Goal: Task Accomplishment & Management: Complete application form

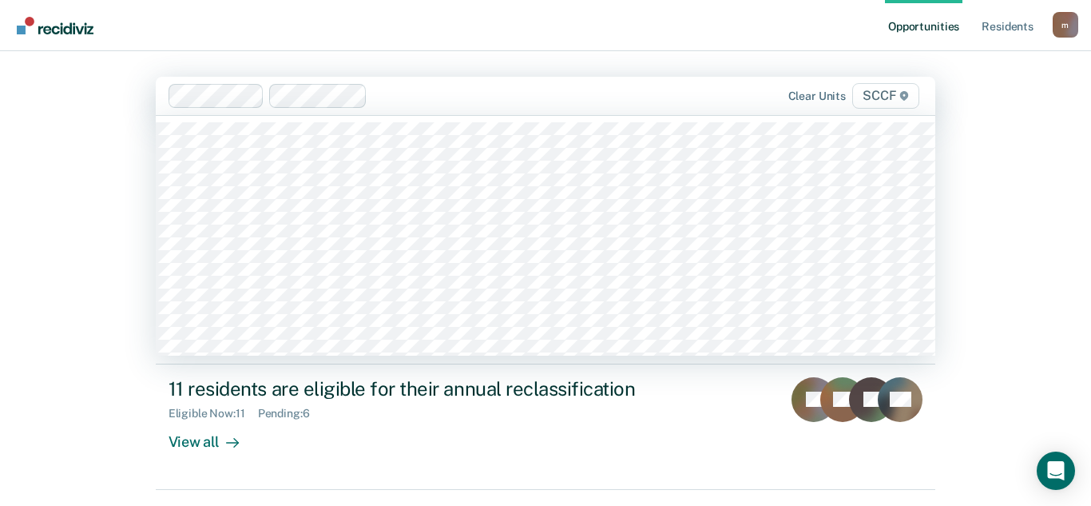
click at [879, 99] on span "SCCF" at bounding box center [885, 96] width 67 height 26
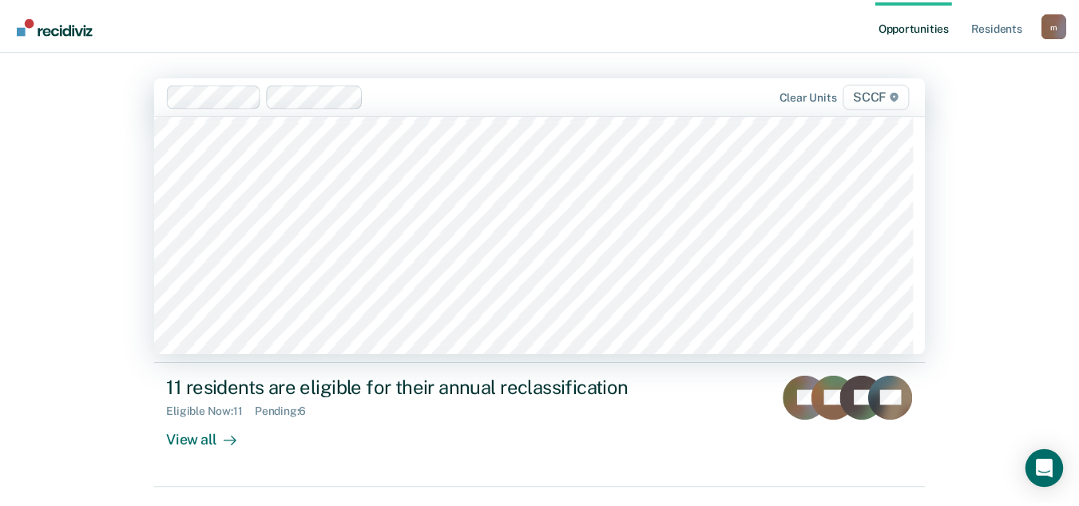
scroll to position [7907, 0]
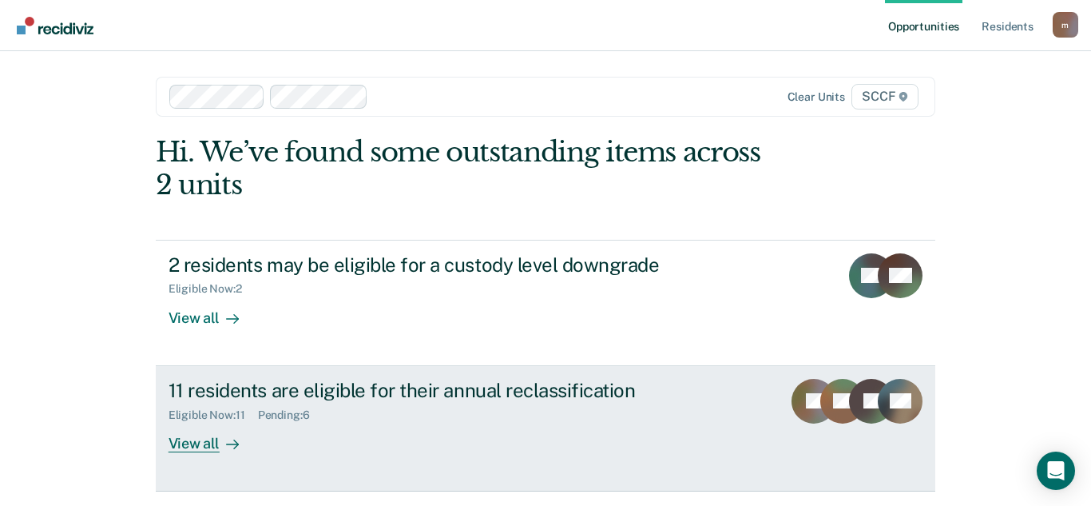
click at [198, 444] on div "View all" at bounding box center [213, 436] width 89 height 31
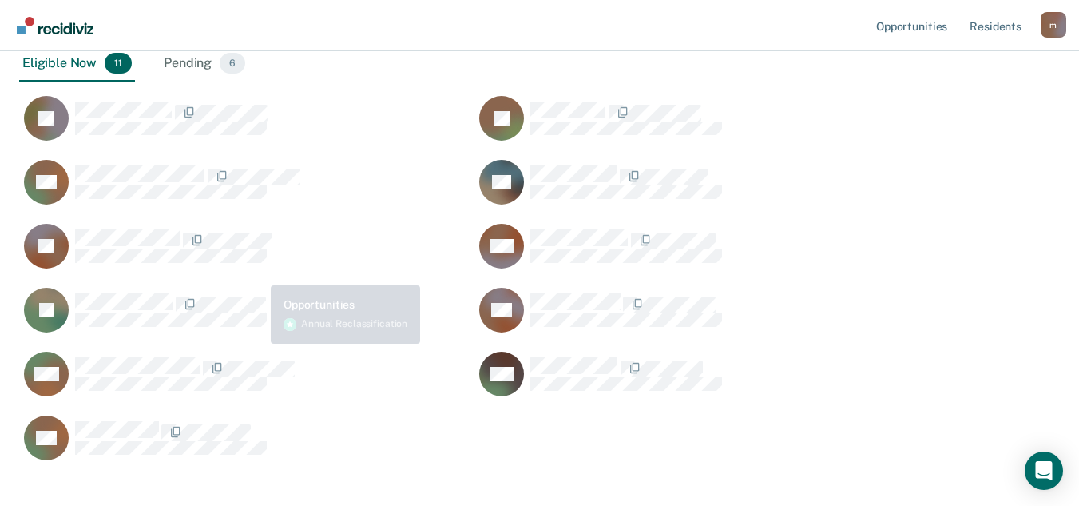
scroll to position [240, 0]
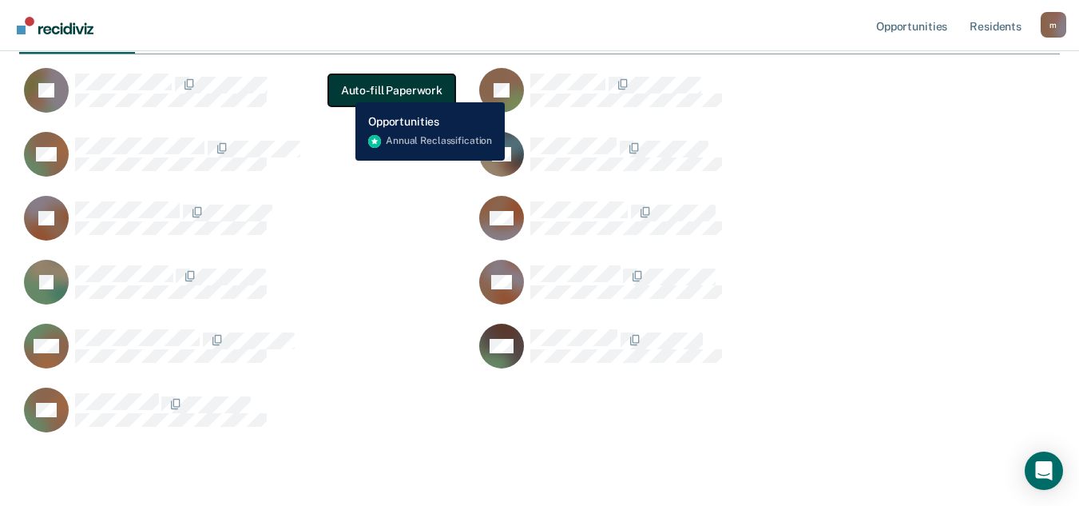
click at [343, 90] on button "Auto-fill Paperwork" at bounding box center [391, 90] width 127 height 32
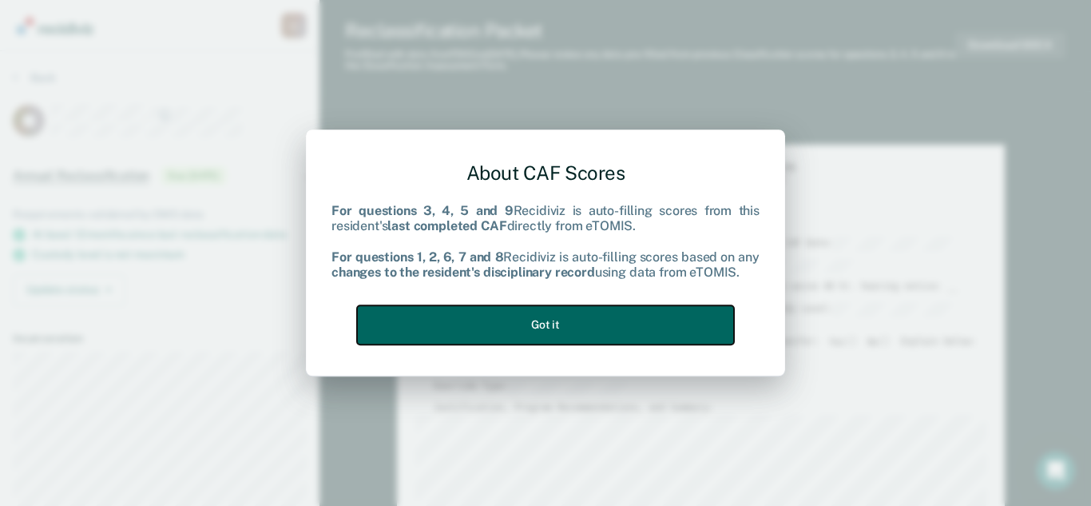
click at [545, 319] on button "Got it" at bounding box center [545, 324] width 377 height 39
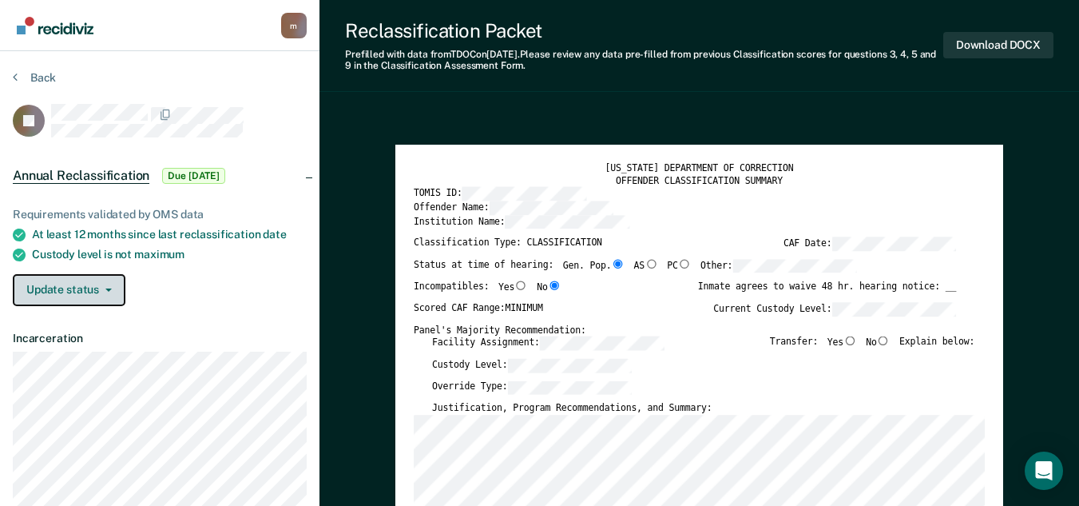
click at [113, 289] on button "Update status" at bounding box center [69, 290] width 113 height 32
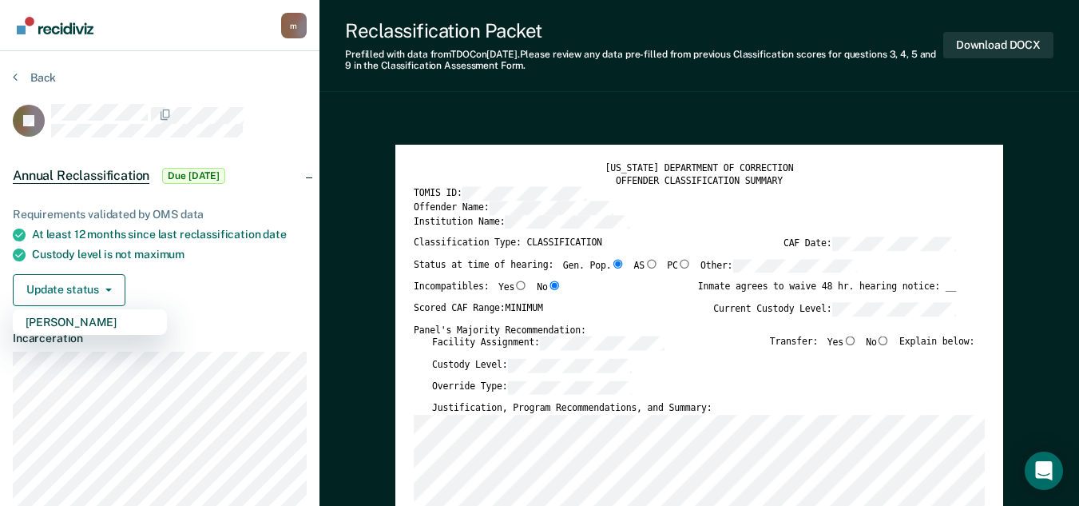
click at [186, 269] on div "Requirements validated by OMS data At least 12 months since last reclassificati…" at bounding box center [159, 250] width 319 height 137
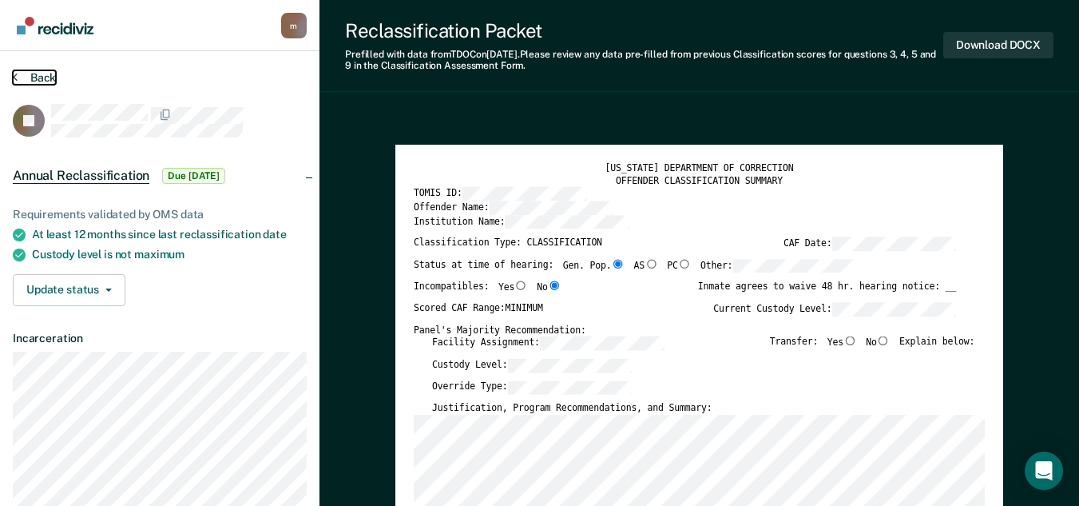
click at [17, 75] on icon at bounding box center [15, 76] width 5 height 13
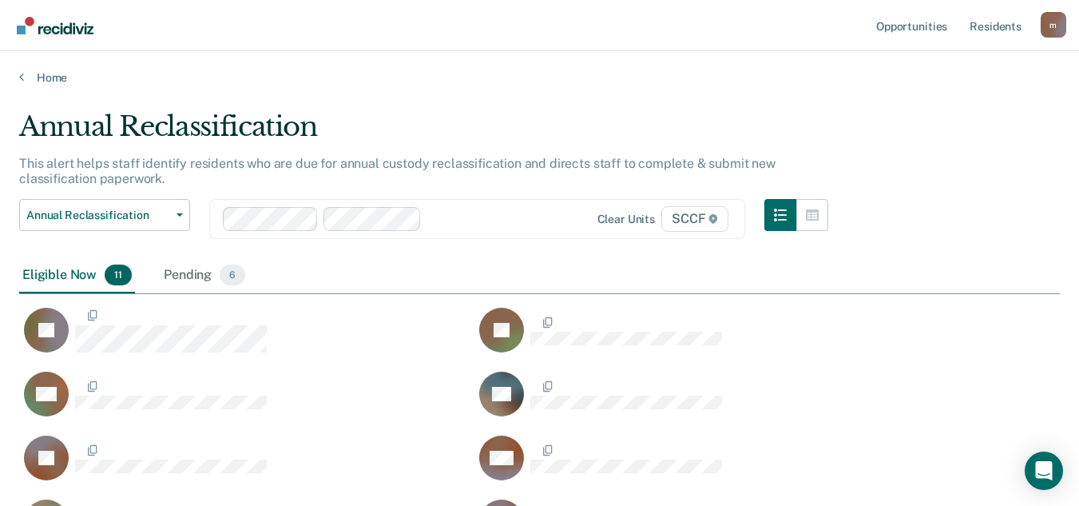
scroll to position [562, 1029]
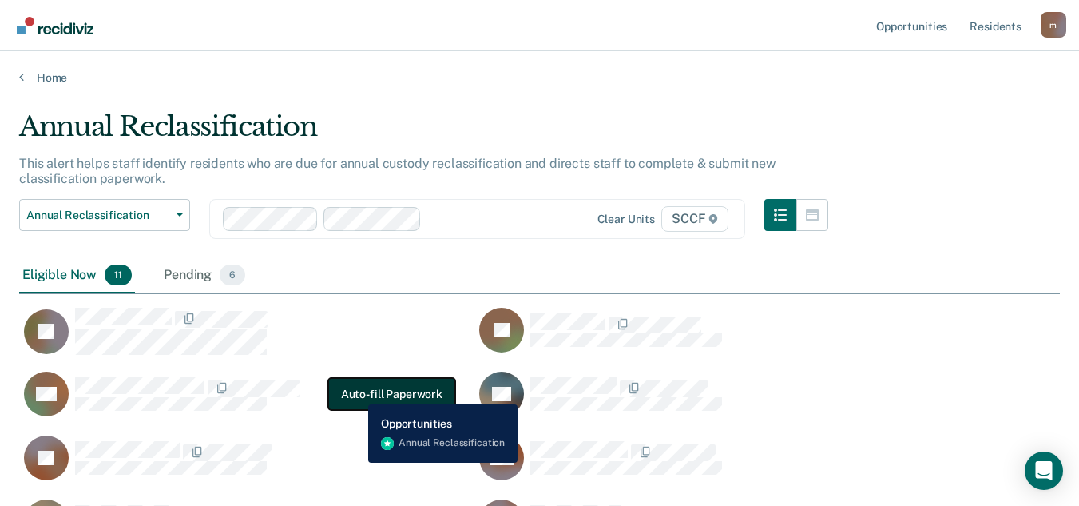
click at [356, 392] on button "Auto-fill Paperwork" at bounding box center [391, 394] width 127 height 32
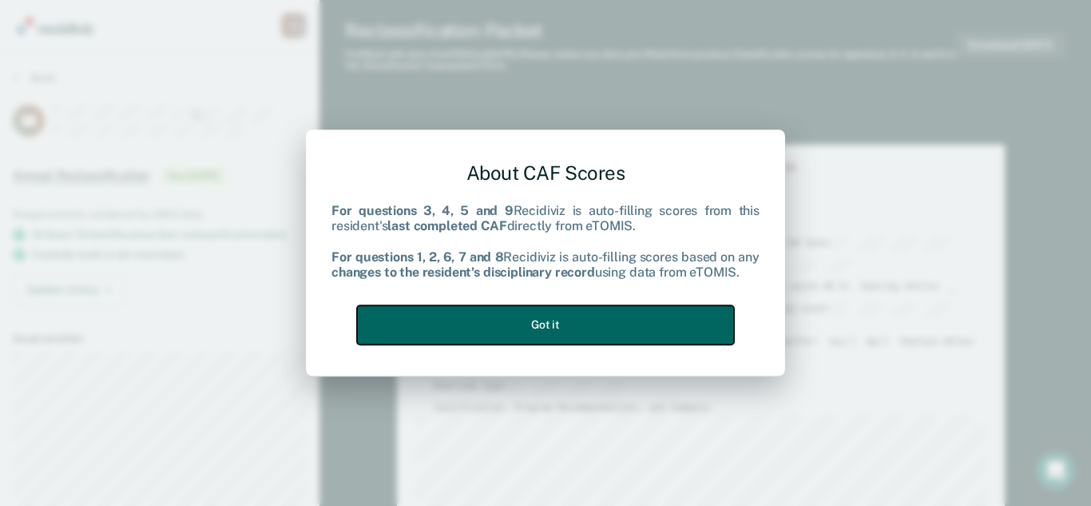
click at [459, 323] on button "Got it" at bounding box center [545, 324] width 377 height 39
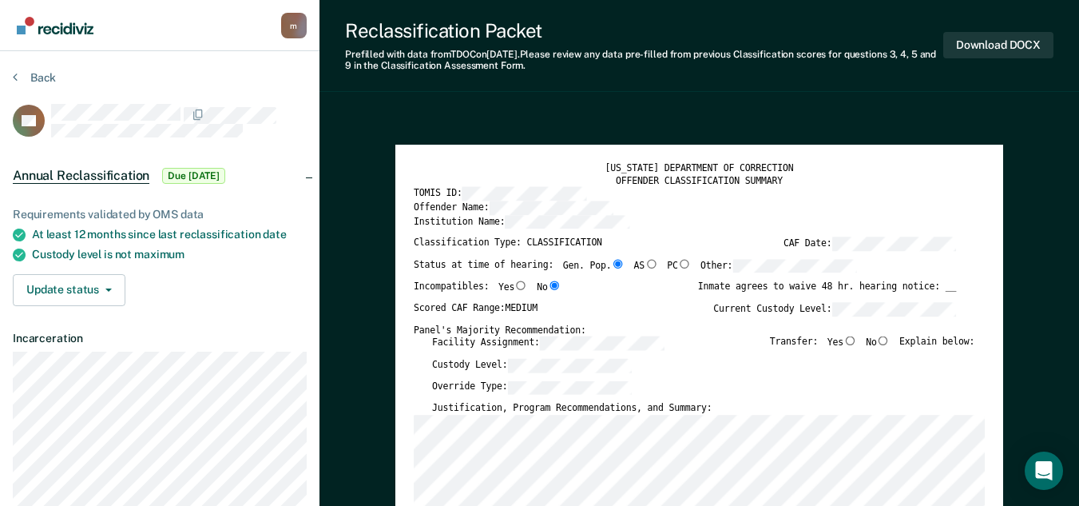
type textarea "x"
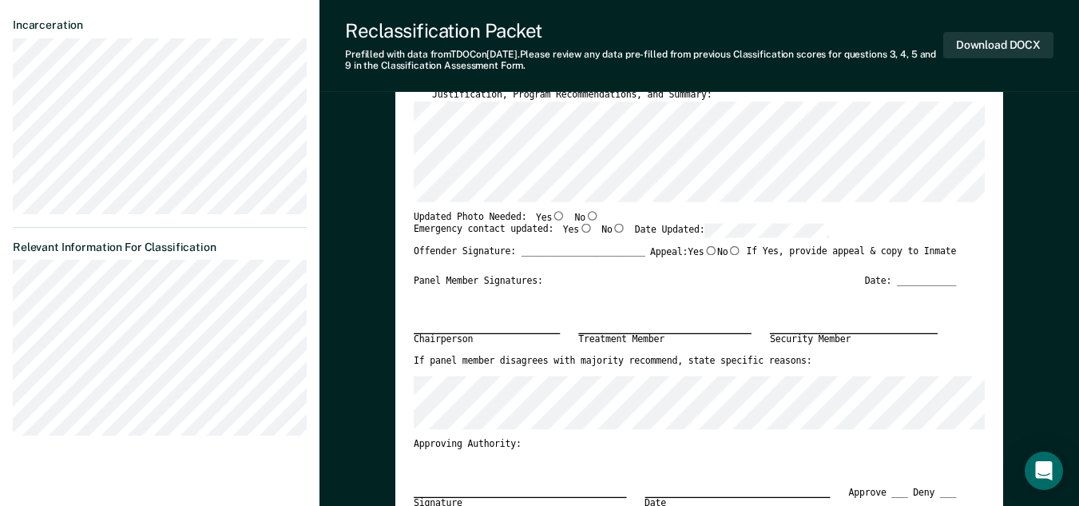
scroll to position [160, 0]
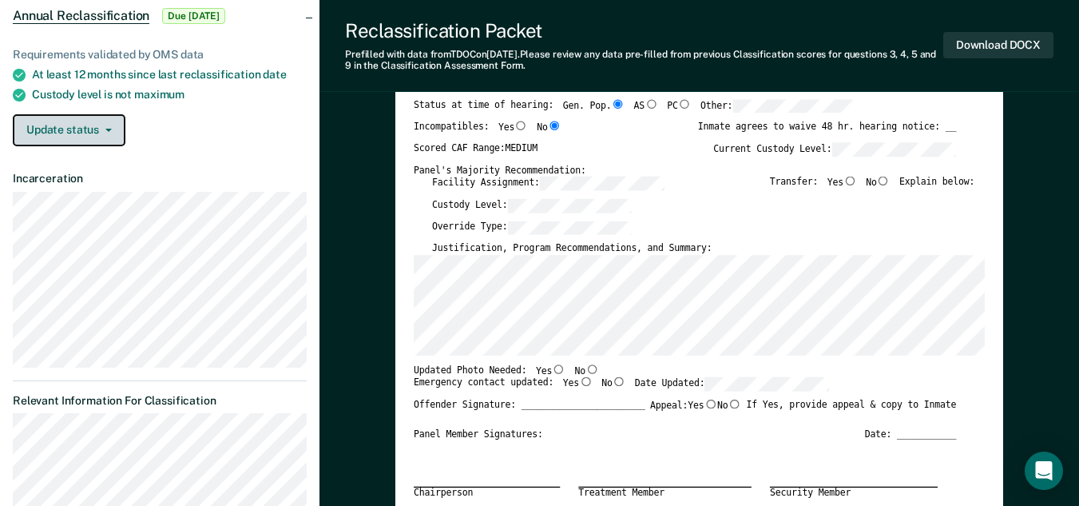
click at [109, 131] on button "Update status" at bounding box center [69, 130] width 113 height 32
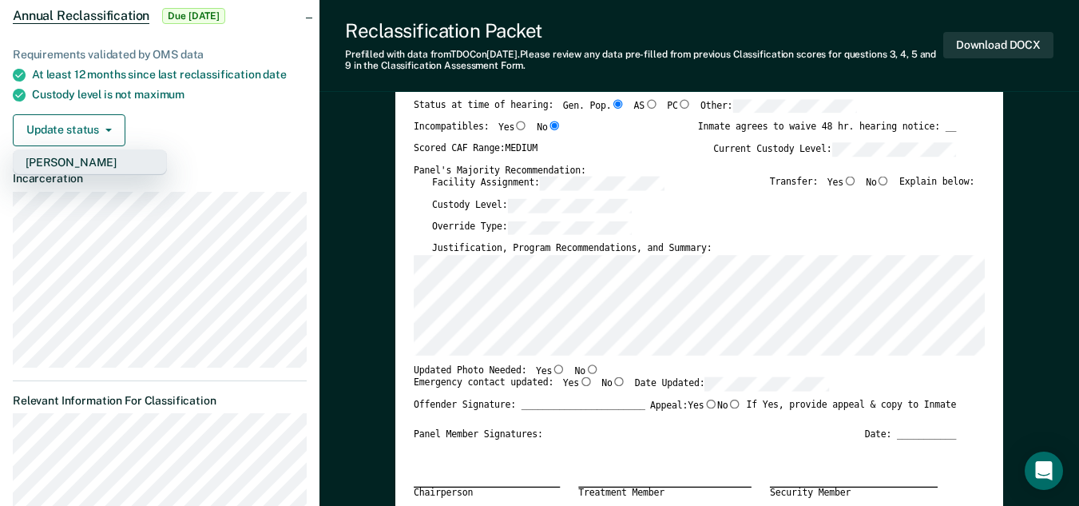
click at [87, 161] on button "[PERSON_NAME]" at bounding box center [90, 162] width 154 height 26
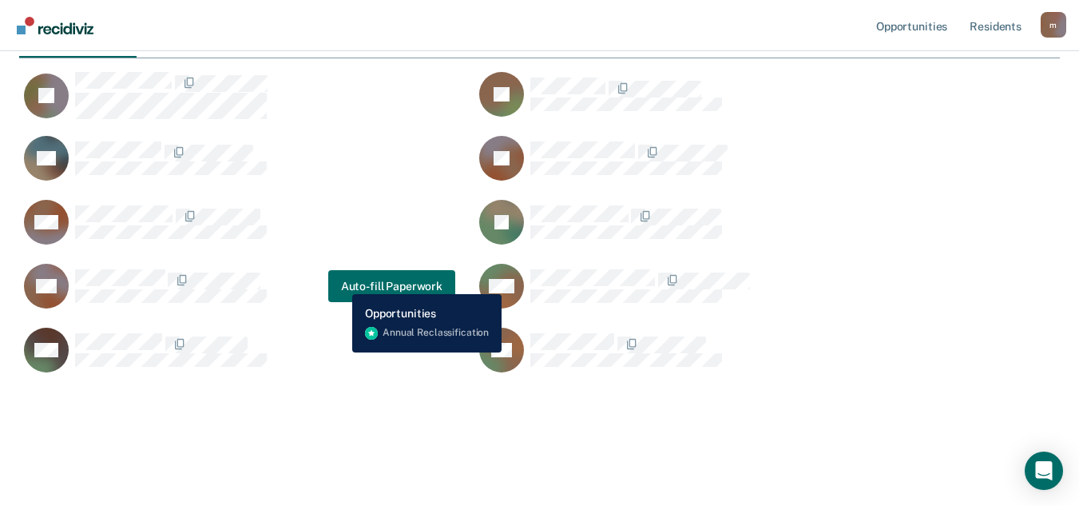
scroll to position [156, 0]
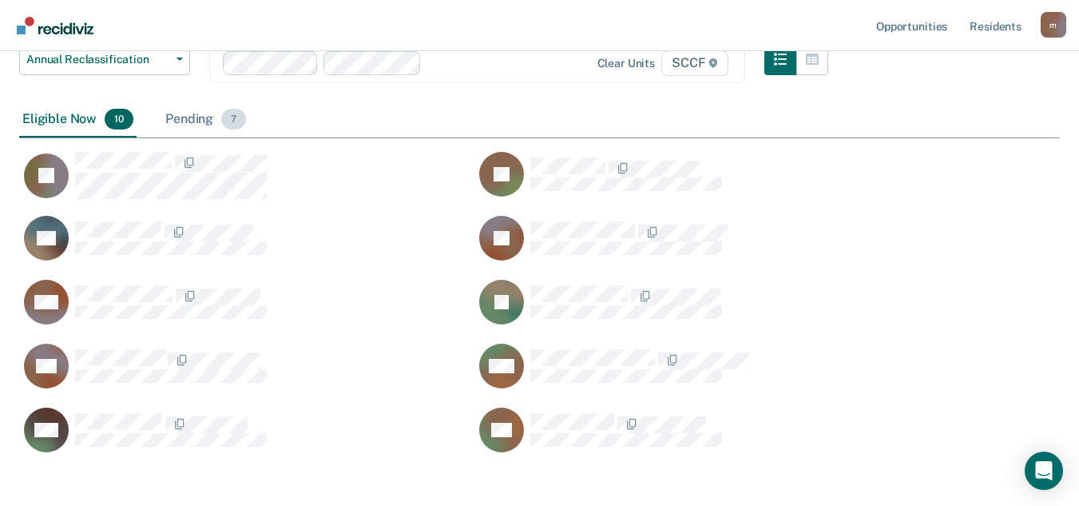
click at [187, 120] on div "Pending 7" at bounding box center [205, 119] width 87 height 35
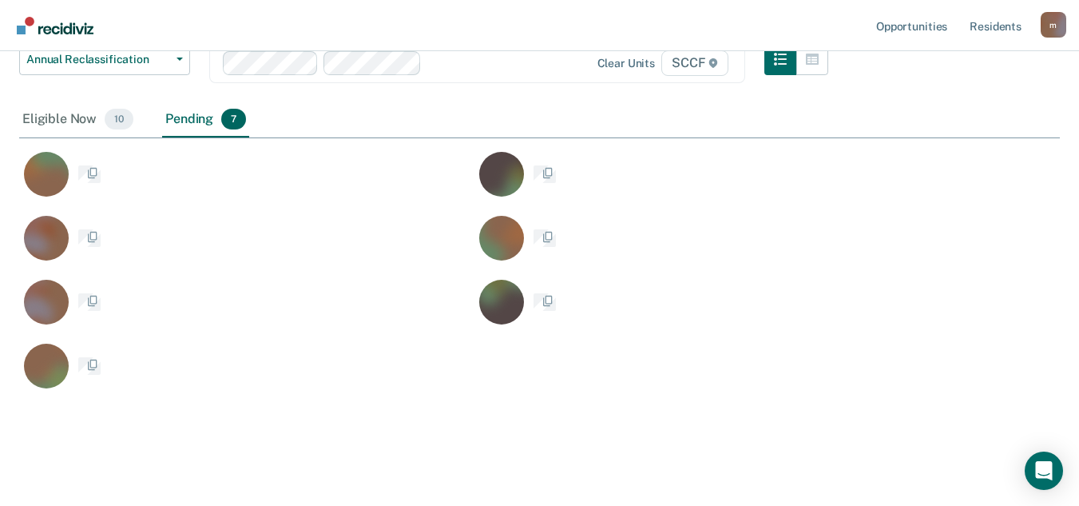
scroll to position [434, 1029]
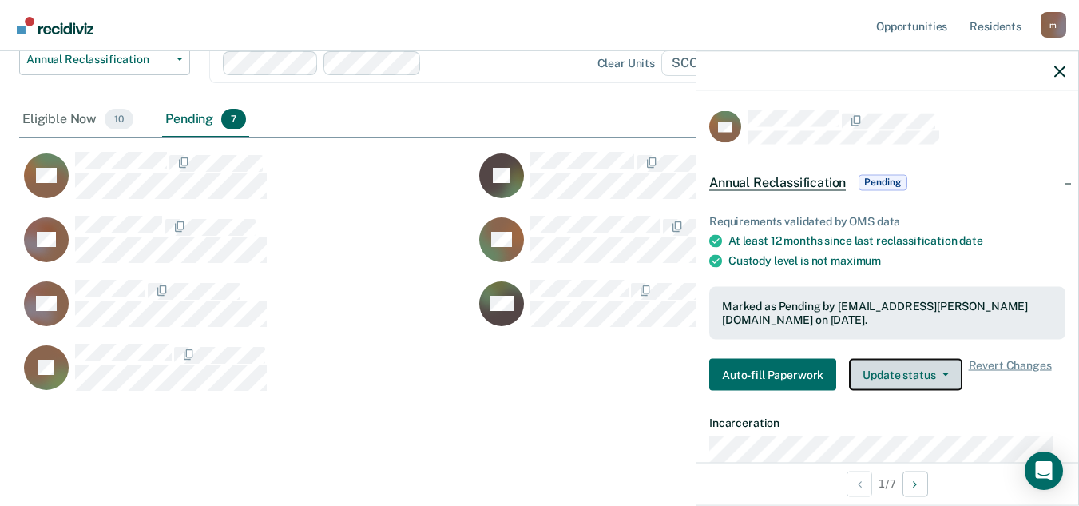
click at [942, 372] on icon "button" at bounding box center [945, 373] width 6 height 3
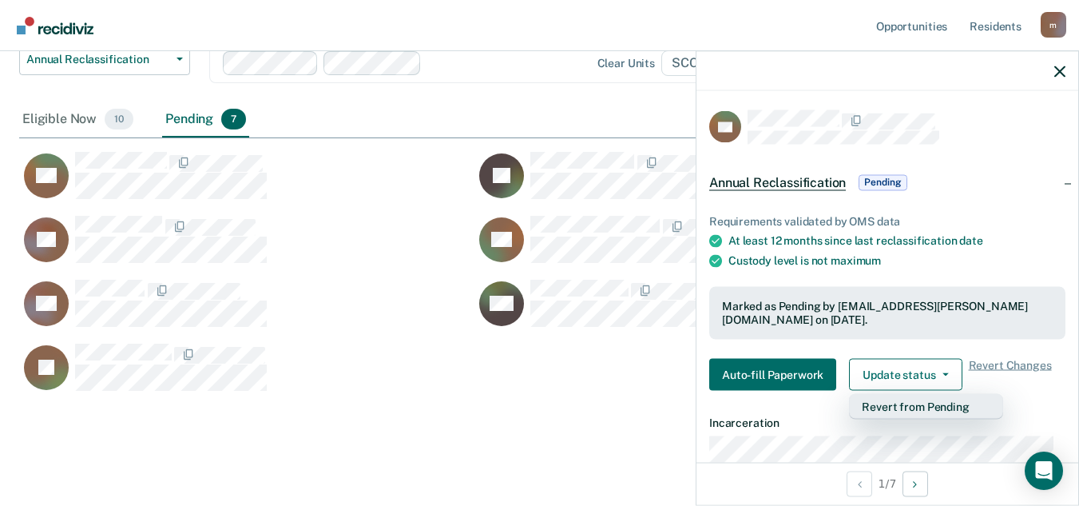
click at [940, 407] on button "Revert from Pending" at bounding box center [926, 406] width 154 height 26
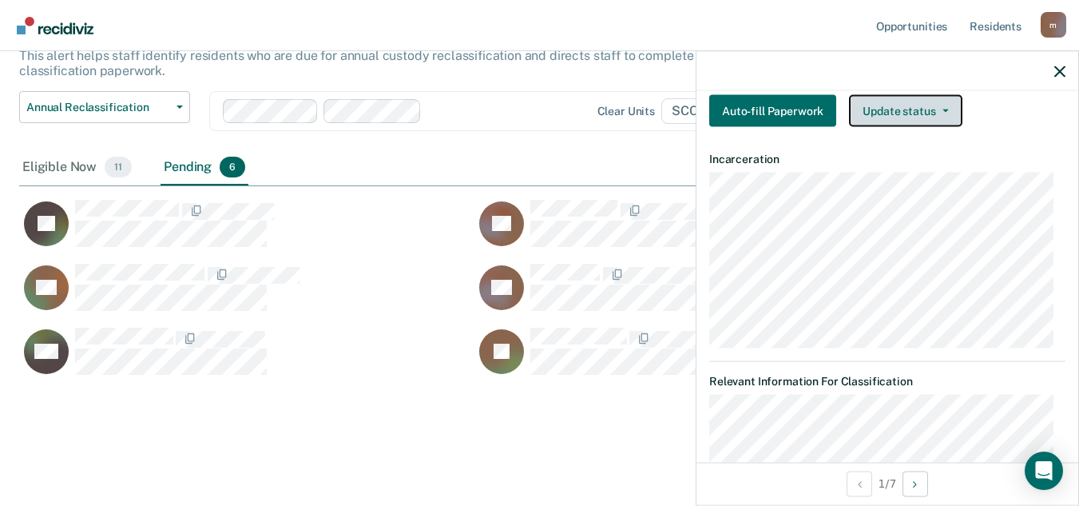
scroll to position [26, 0]
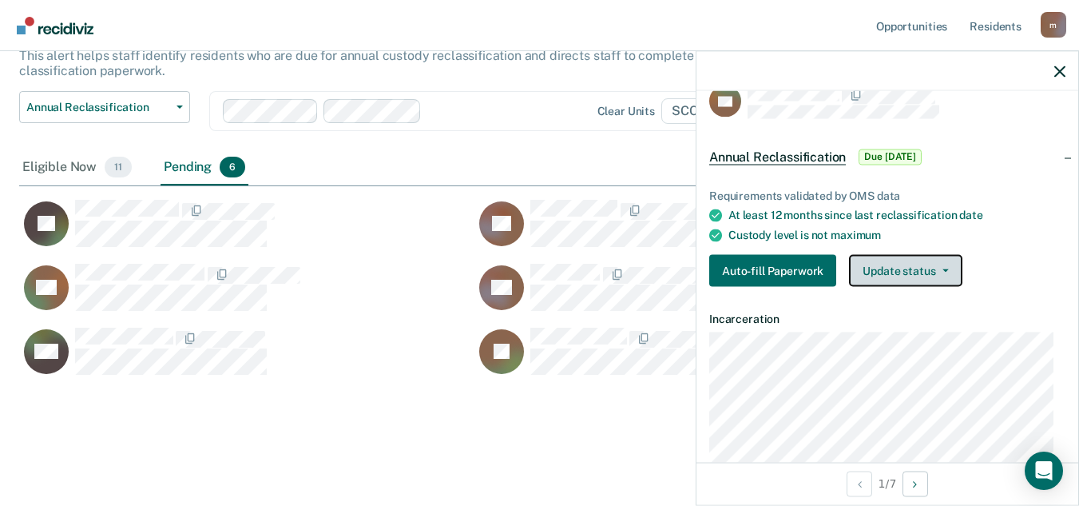
click at [942, 270] on icon "button" at bounding box center [945, 270] width 6 height 3
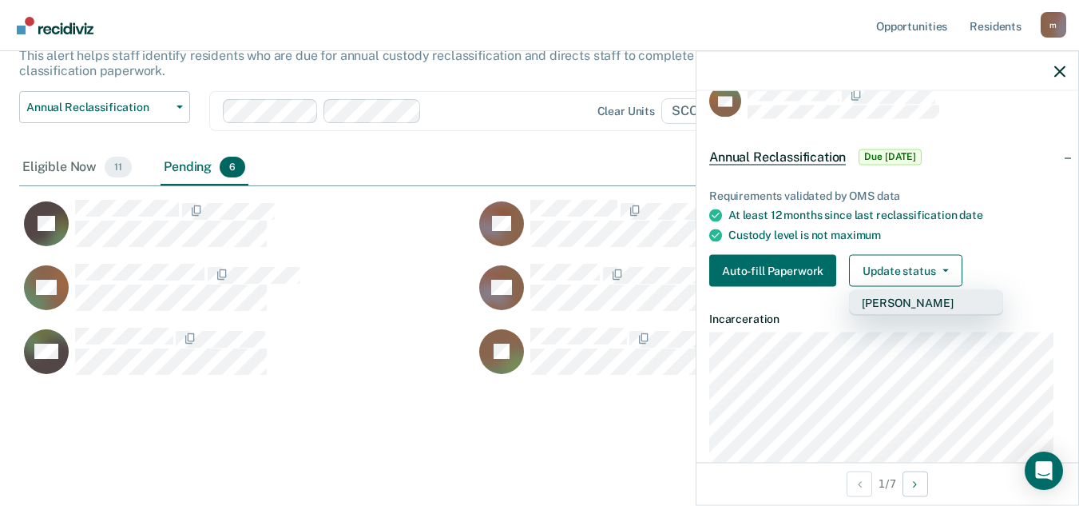
click at [914, 302] on button "[PERSON_NAME]" at bounding box center [926, 303] width 154 height 26
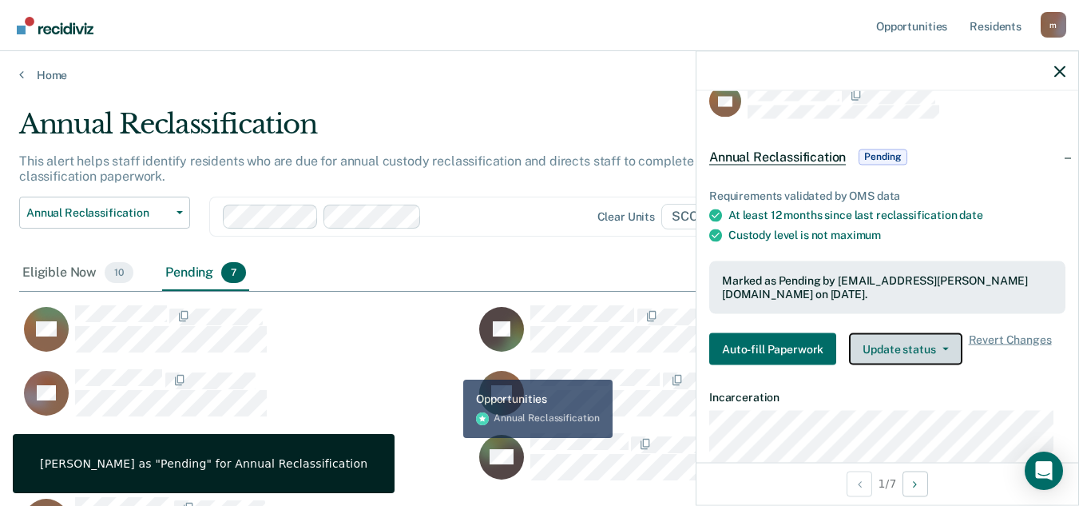
scroll to position [0, 0]
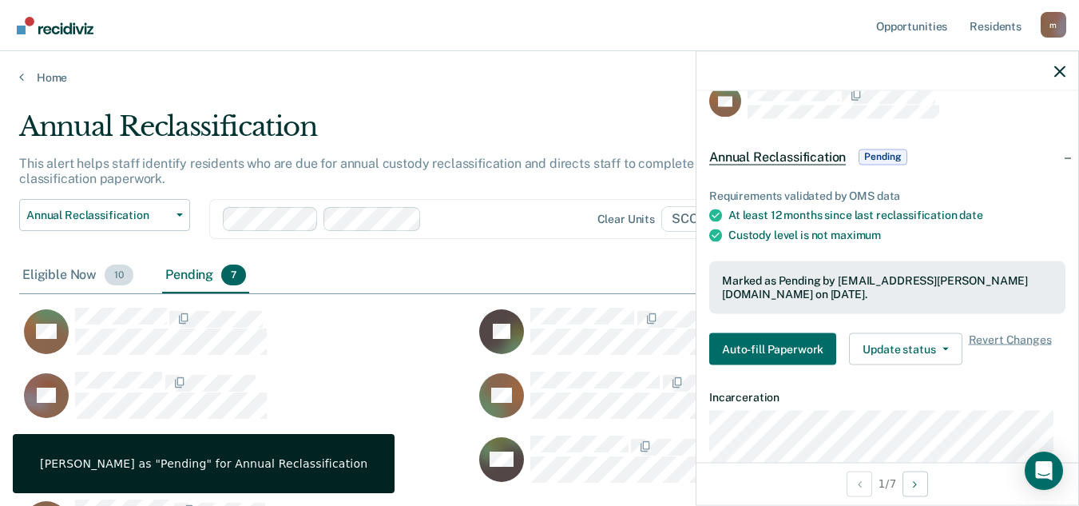
click at [57, 272] on div "Eligible Now 10" at bounding box center [77, 275] width 117 height 35
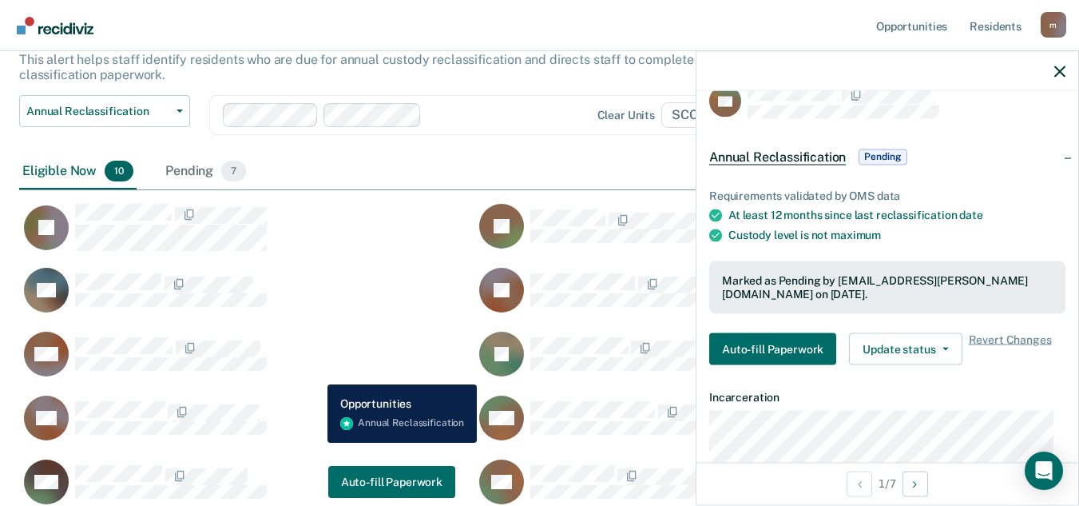
scroll to position [76, 0]
